Goal: Task Accomplishment & Management: Use online tool/utility

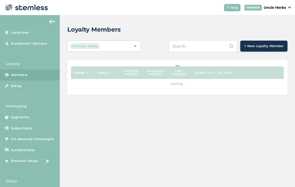
click at [201, 47] on input "text" at bounding box center [203, 46] width 69 height 12
click at [200, 47] on input "text" at bounding box center [203, 46] width 69 height 12
paste input "[PHONE_NUMBER]"
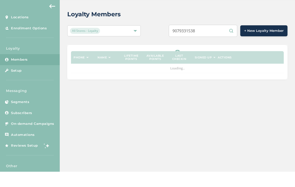
click at [216, 40] on input "9079331538" at bounding box center [203, 46] width 69 height 12
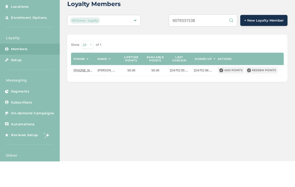
type input "9079331538"
click at [262, 92] on button "Redeem points" at bounding box center [262, 95] width 32 height 7
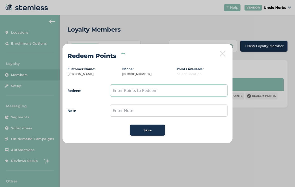
click at [150, 92] on input "text" at bounding box center [169, 90] width 118 height 12
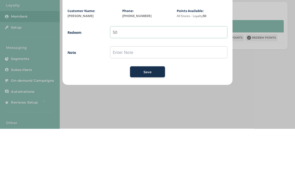
type input "50"
click at [153, 128] on div "Save" at bounding box center [147, 130] width 27 height 5
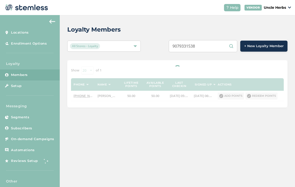
click at [210, 50] on input "9079331538" at bounding box center [203, 46] width 69 height 12
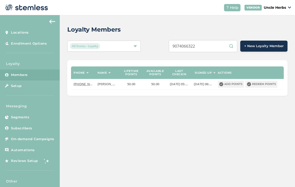
click at [208, 47] on input "9074066322" at bounding box center [203, 46] width 69 height 12
click at [209, 48] on input "9074066322" at bounding box center [203, 46] width 69 height 12
paste input "[PHONE_NUMBER]"
type input "("
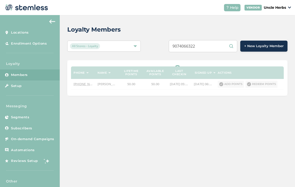
click at [217, 46] on input "9074066322" at bounding box center [203, 46] width 69 height 12
click at [217, 48] on input "9074066322" at bounding box center [203, 46] width 69 height 12
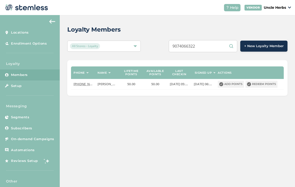
click at [217, 62] on div "Phone Name Lifetime points Available points Last checkin Signed up Actions [PHO…" at bounding box center [177, 78] width 221 height 36
click at [215, 48] on input "9074066322" at bounding box center [203, 46] width 69 height 12
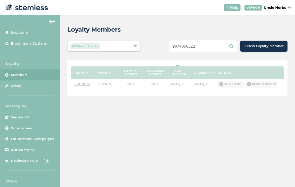
scroll to position [8, 0]
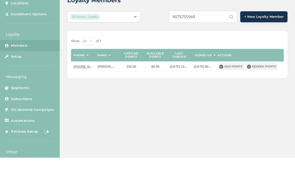
type input "9075755969"
click at [263, 92] on button "Redeem points" at bounding box center [262, 95] width 32 height 7
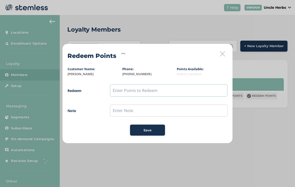
click at [151, 94] on input "text" at bounding box center [169, 90] width 118 height 12
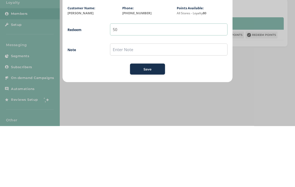
type input "50"
click at [154, 128] on div "Save" at bounding box center [147, 130] width 27 height 5
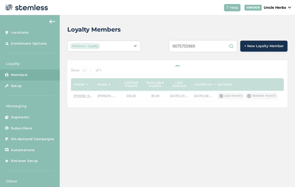
click at [214, 40] on input "9075755969" at bounding box center [203, 46] width 69 height 12
click at [211, 40] on input "9075755969" at bounding box center [203, 46] width 69 height 12
